Goal: Contribute content: Contribute content

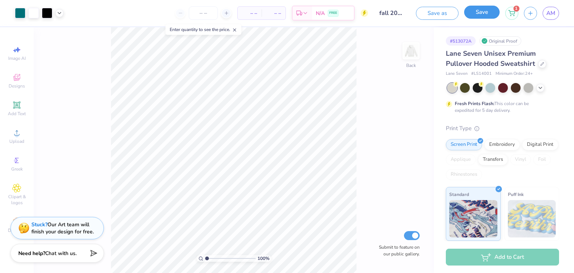
click at [490, 14] on button "Save" at bounding box center [482, 12] width 36 height 13
click at [404, 13] on div "Save as" at bounding box center [422, 13] width 43 height 13
click at [392, 12] on input "fall 2024" at bounding box center [376, 13] width 37 height 15
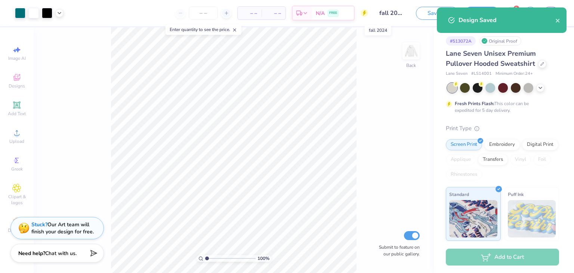
click at [399, 13] on input "fall 2024" at bounding box center [392, 13] width 37 height 15
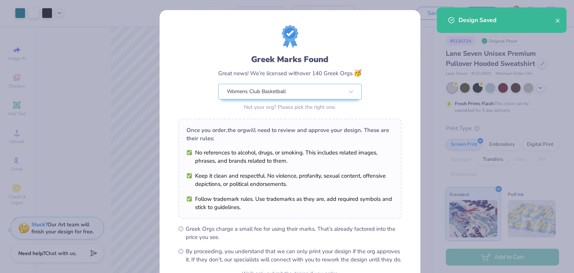
click at [403, 14] on div "Greek Marks Found Great news! We’re licensed with over 140 Greek Orgs. 🥳 Womens…" at bounding box center [290, 170] width 261 height 321
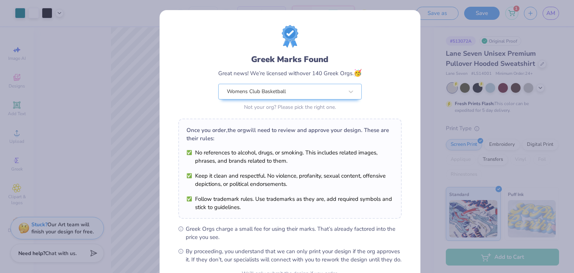
scroll to position [76, 0]
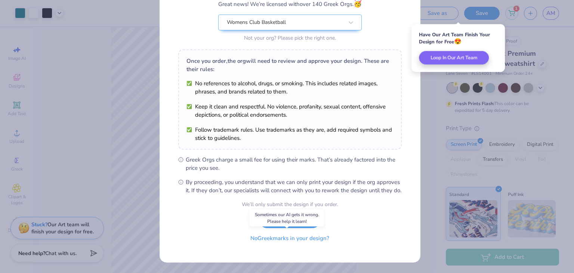
click at [297, 240] on button "No Greek marks in your design?" at bounding box center [290, 238] width 92 height 15
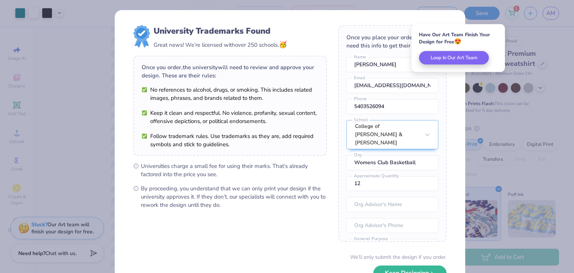
scroll to position [52, 0]
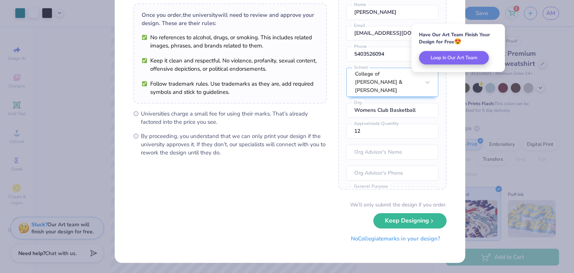
click at [356, 241] on button "No Collegiate marks in your design?" at bounding box center [396, 238] width 102 height 15
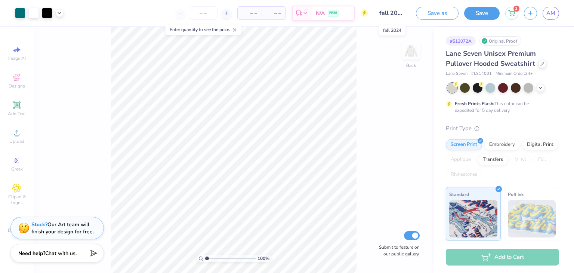
click at [393, 15] on input "fall 2024" at bounding box center [392, 13] width 37 height 15
click at [404, 12] on input "fall 2024" at bounding box center [392, 13] width 37 height 15
click at [405, 13] on input "fall 2024" at bounding box center [392, 13] width 37 height 15
click at [399, 14] on input "fall 2024" at bounding box center [392, 13] width 37 height 15
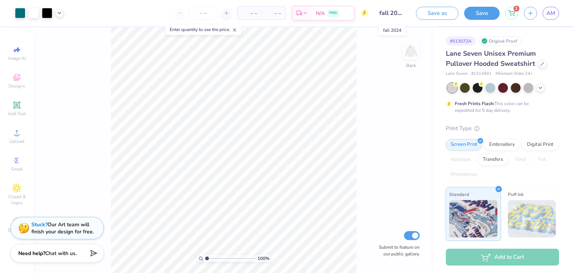
click at [399, 14] on input "fall 2024" at bounding box center [392, 13] width 37 height 15
click at [436, 10] on button "Save as" at bounding box center [437, 12] width 43 height 13
click at [389, 14] on input "fall 2024" at bounding box center [384, 13] width 37 height 15
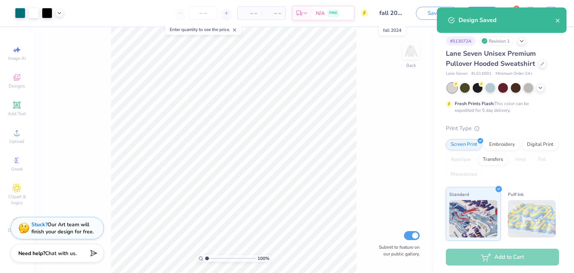
click at [398, 15] on input "fall 2024" at bounding box center [392, 13] width 37 height 15
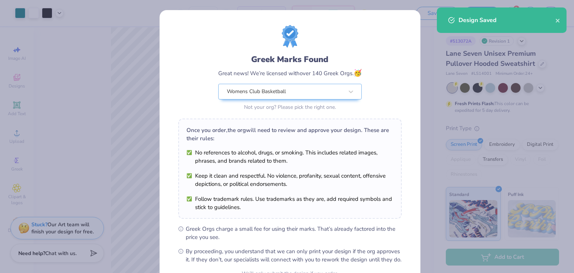
click at [554, 18] on div "Design Saved" at bounding box center [507, 20] width 97 height 9
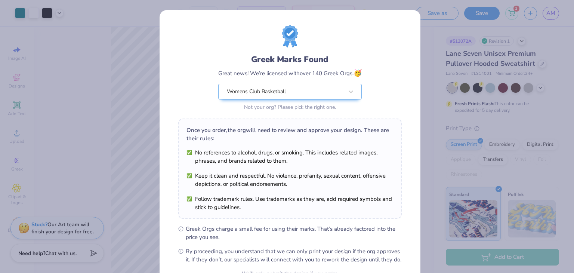
click at [558, 22] on div "Design Saved" at bounding box center [501, 23] width 133 height 34
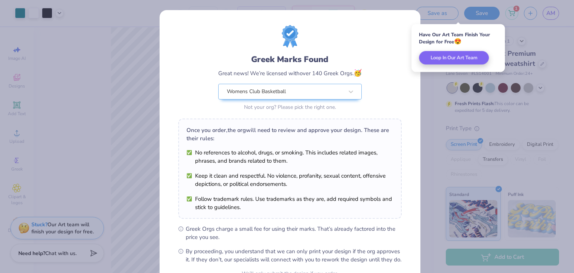
scroll to position [76, 0]
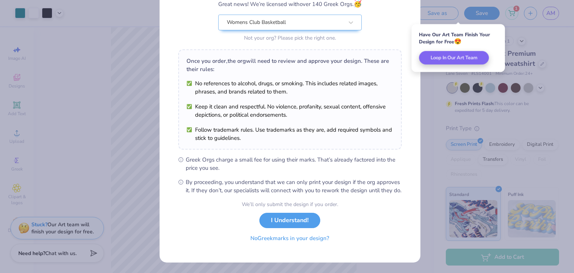
click at [302, 238] on button "No Greek marks in your design?" at bounding box center [290, 238] width 92 height 15
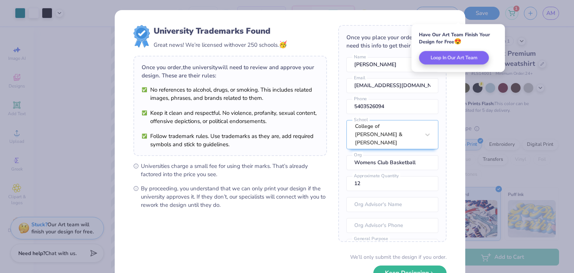
scroll to position [52, 0]
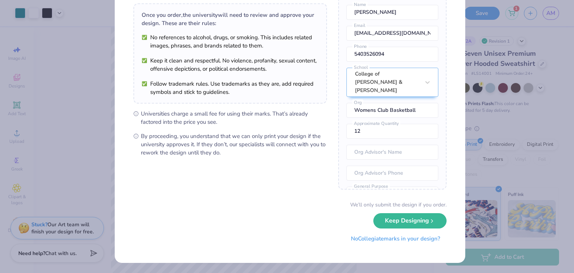
click at [376, 239] on button "No Collegiate marks in your design?" at bounding box center [396, 238] width 102 height 15
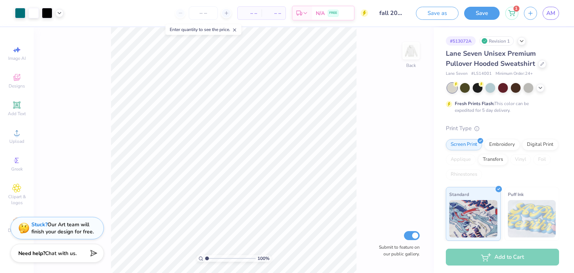
scroll to position [0, 0]
click at [546, 17] on link "AM" at bounding box center [551, 13] width 16 height 13
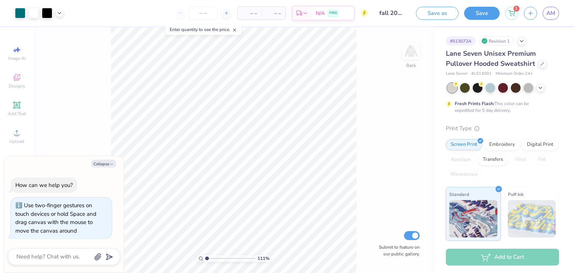
type input "1.11170319904445"
type textarea "x"
type input "1.88382922585511"
type textarea "x"
click at [357, 77] on div "188 % Back W 9.50 9.50 " H 9.19 9.19 " Y 2.52 2.52 " Center Middle Top Bottom S…" at bounding box center [234, 150] width 400 height 246
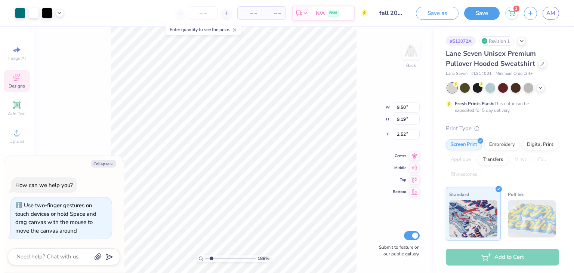
type input "1.88382922585511"
type textarea "x"
type input "1.66282470311815"
click at [556, 8] on link "AM" at bounding box center [551, 13] width 16 height 13
